Goal: Browse casually: Explore the website without a specific task or goal

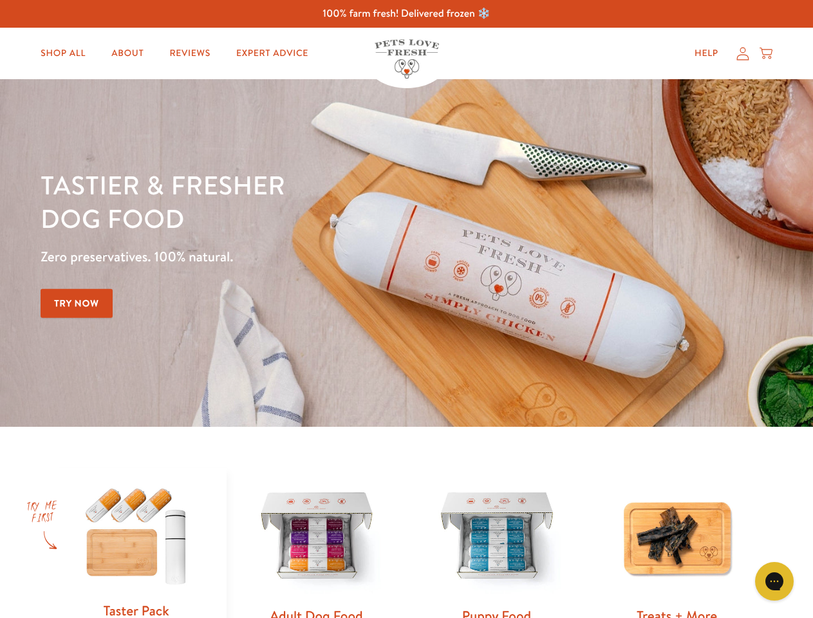
click at [406, 309] on div "Tastier & fresher dog food Zero preservatives. 100% natural. Try Now" at bounding box center [285, 253] width 488 height 170
click at [775, 582] on icon "Gorgias live chat" at bounding box center [774, 581] width 12 height 12
